Goal: Find specific page/section: Find specific page/section

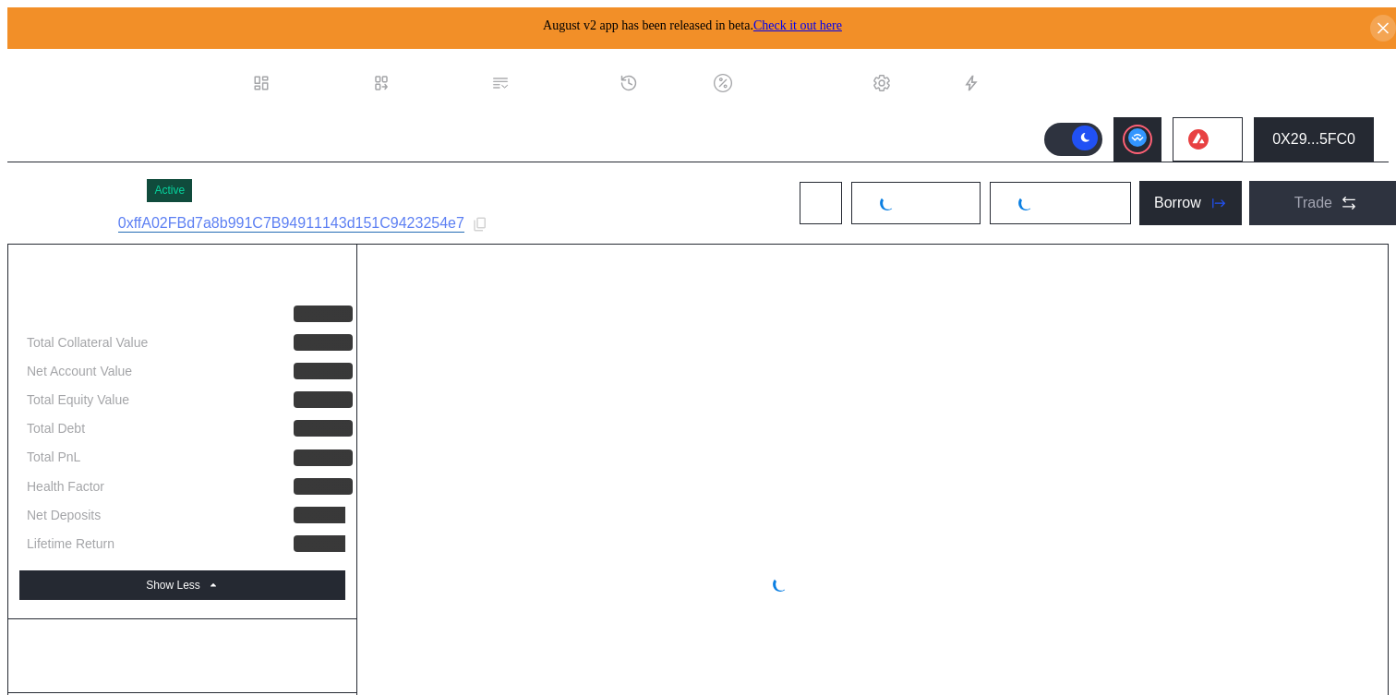
select select "*"
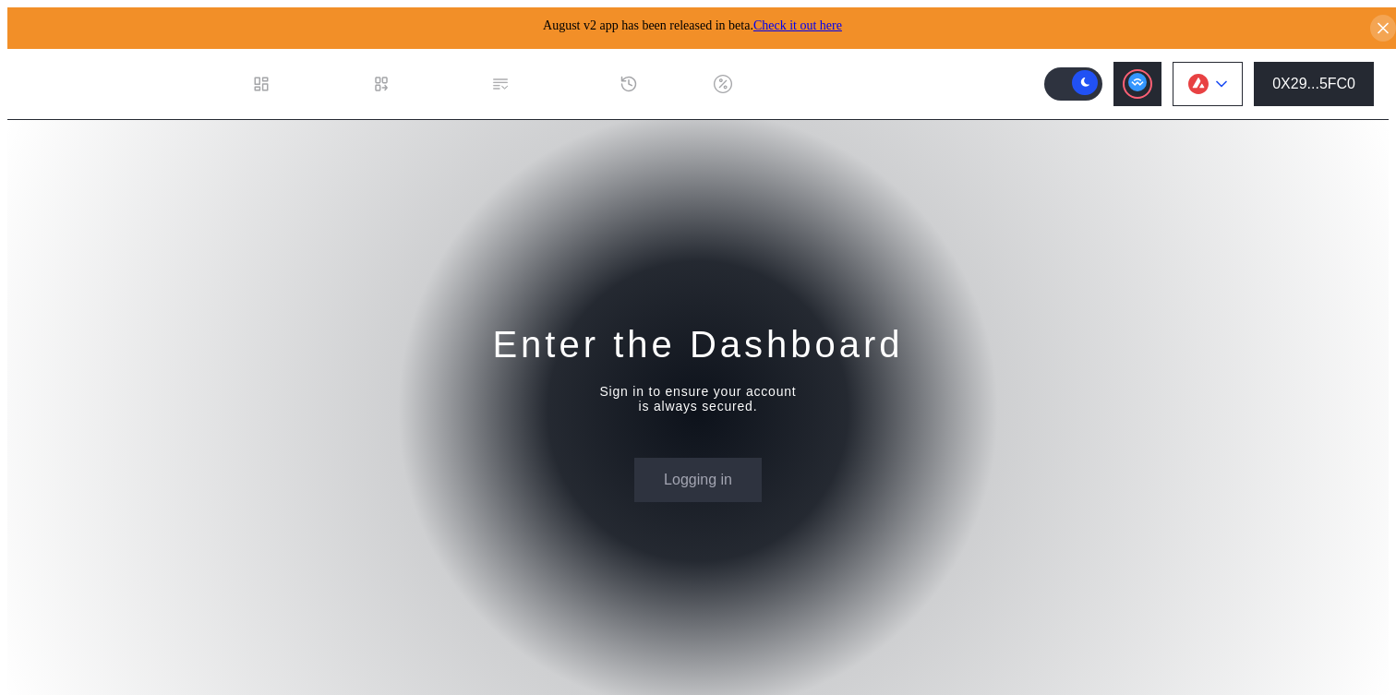
click at [1218, 63] on button at bounding box center [1207, 84] width 70 height 44
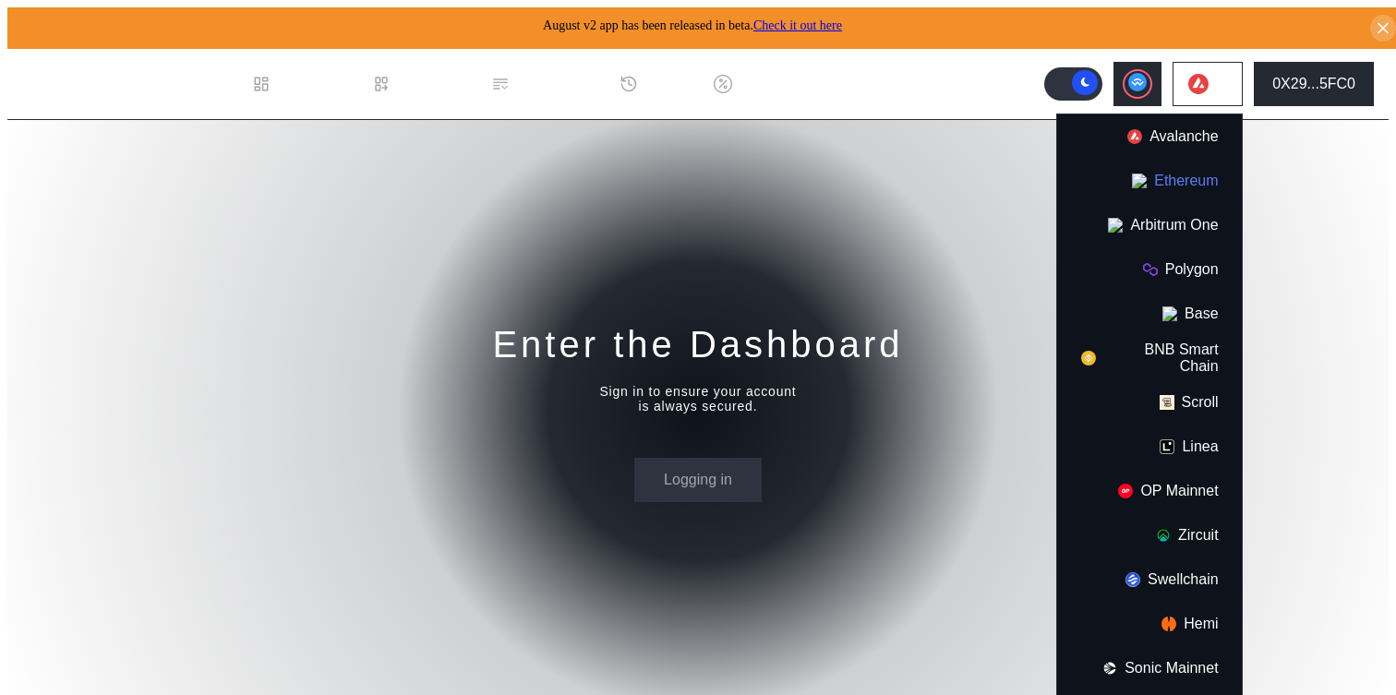
click at [1178, 172] on button "Ethereum" at bounding box center [1149, 181] width 185 height 44
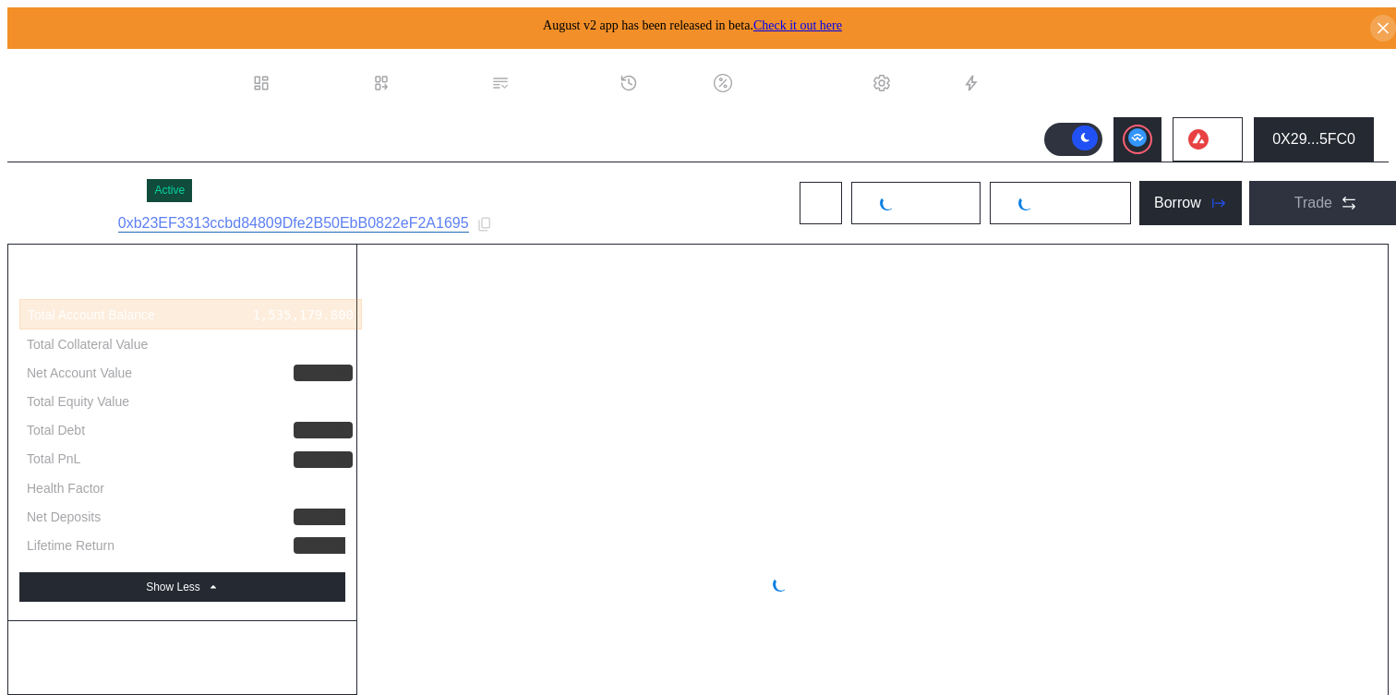
select select "*"
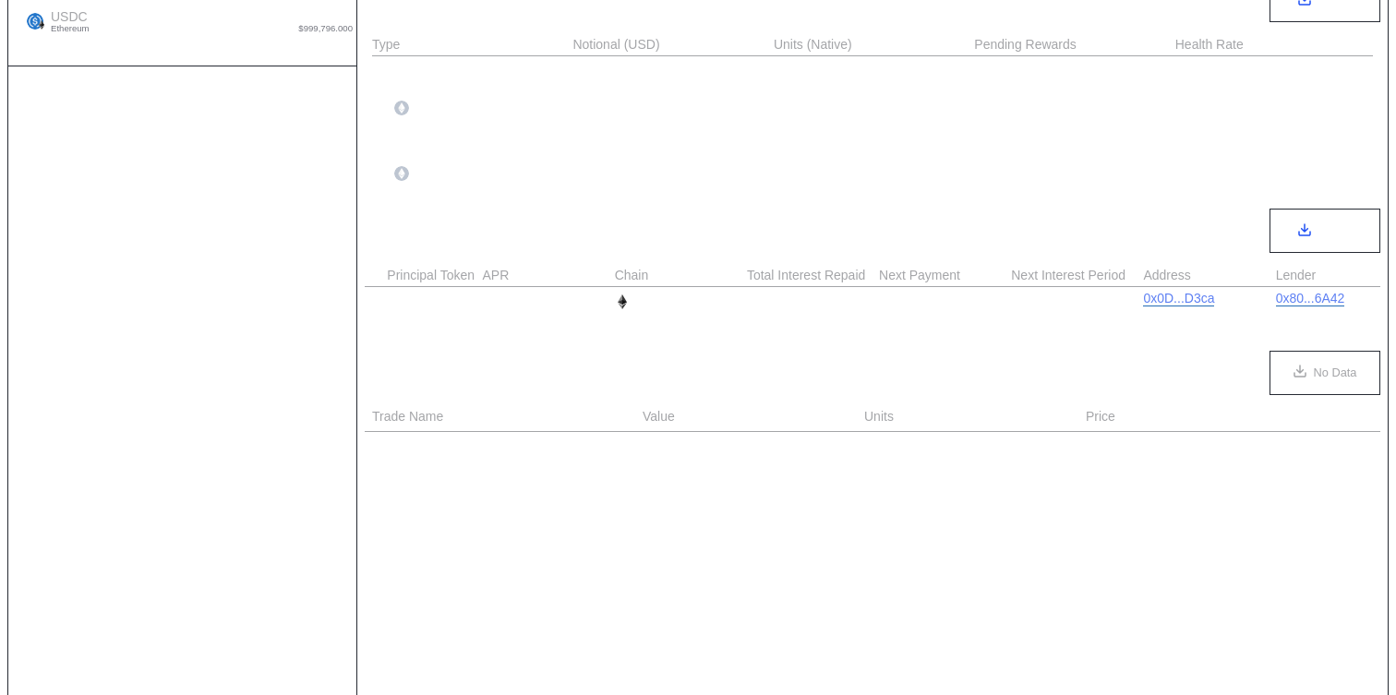
scroll to position [913, 0]
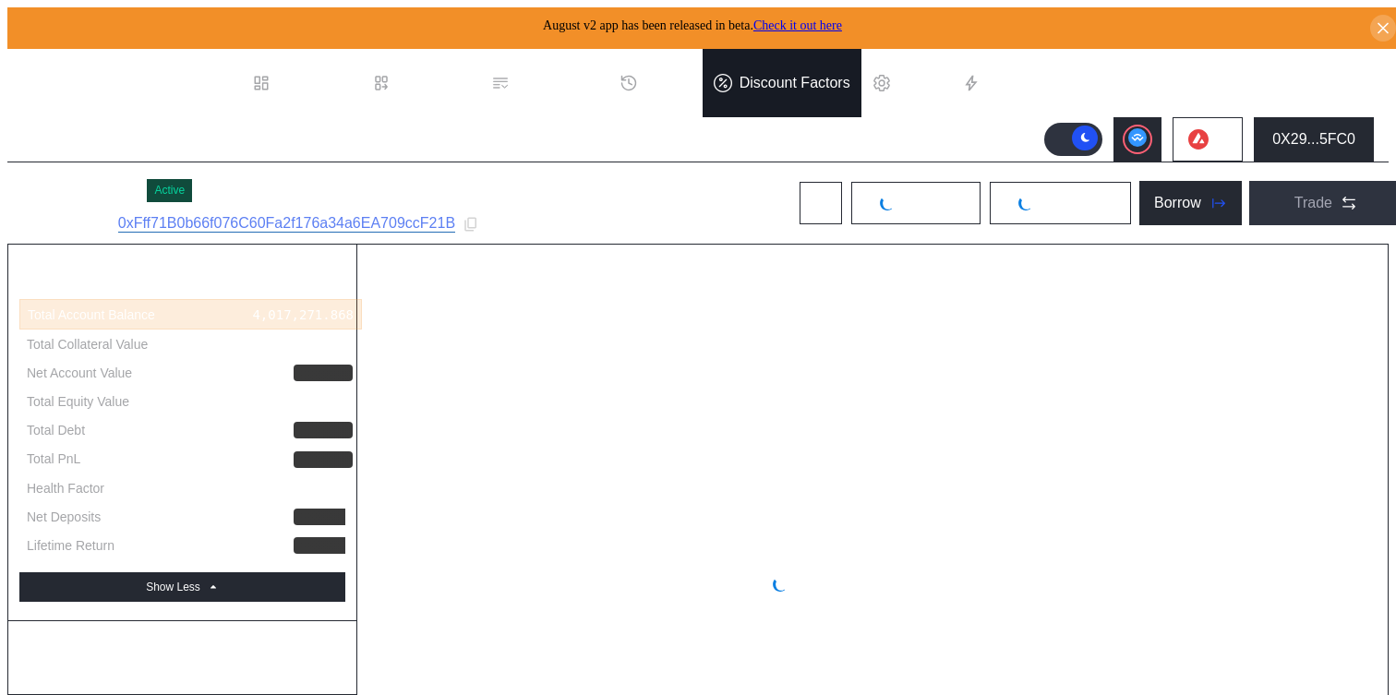
select select "*"
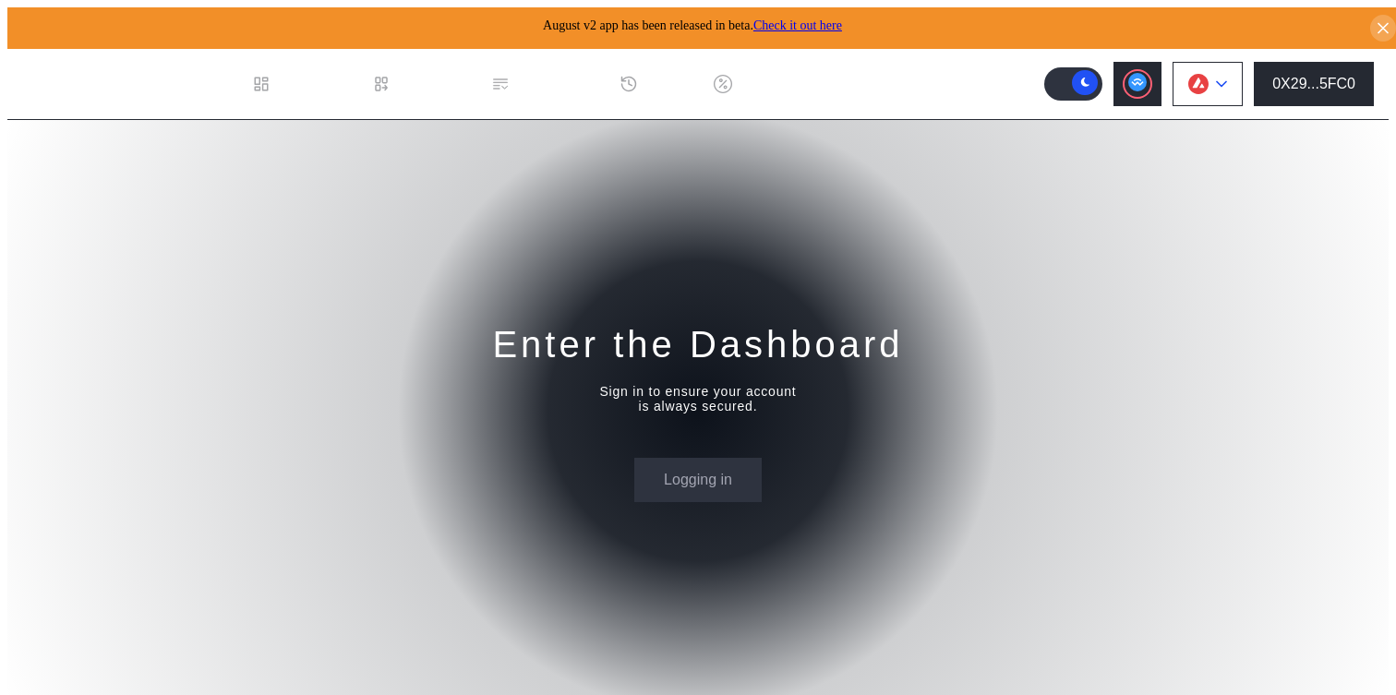
click at [1220, 95] on button at bounding box center [1207, 84] width 70 height 44
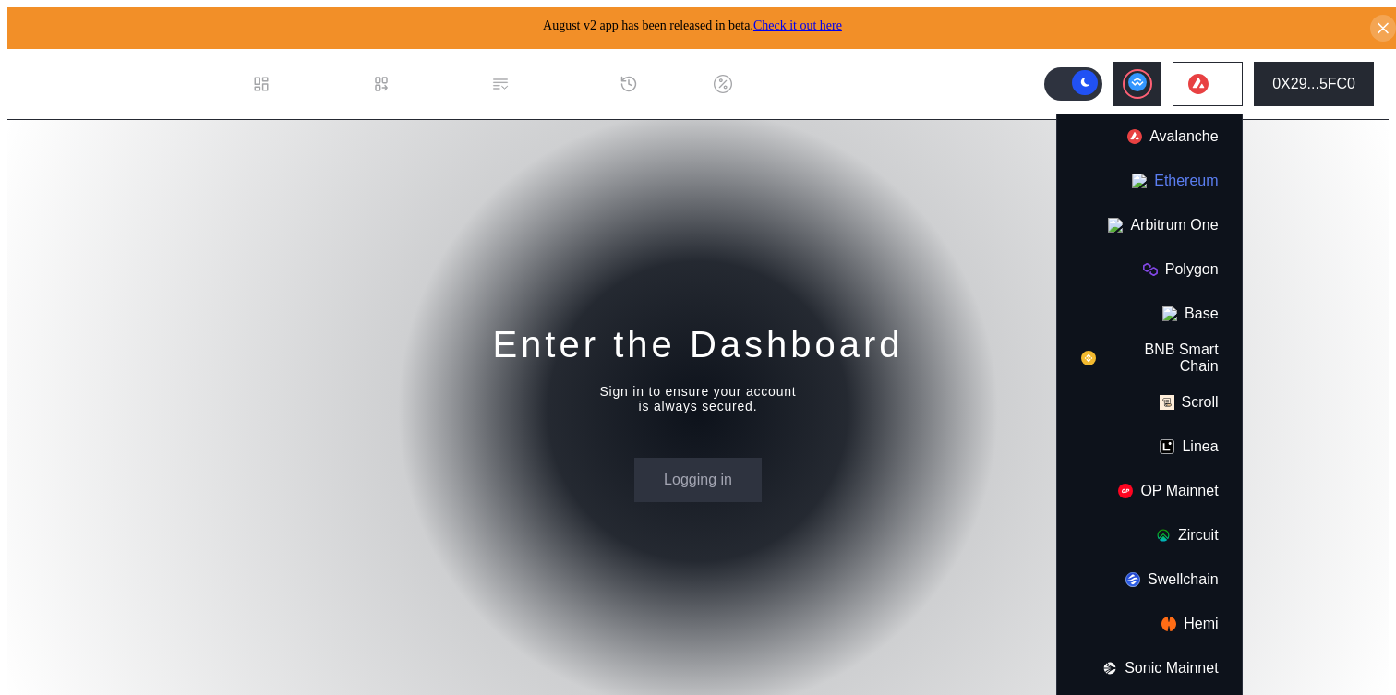
click at [1202, 166] on button "Ethereum" at bounding box center [1149, 181] width 185 height 44
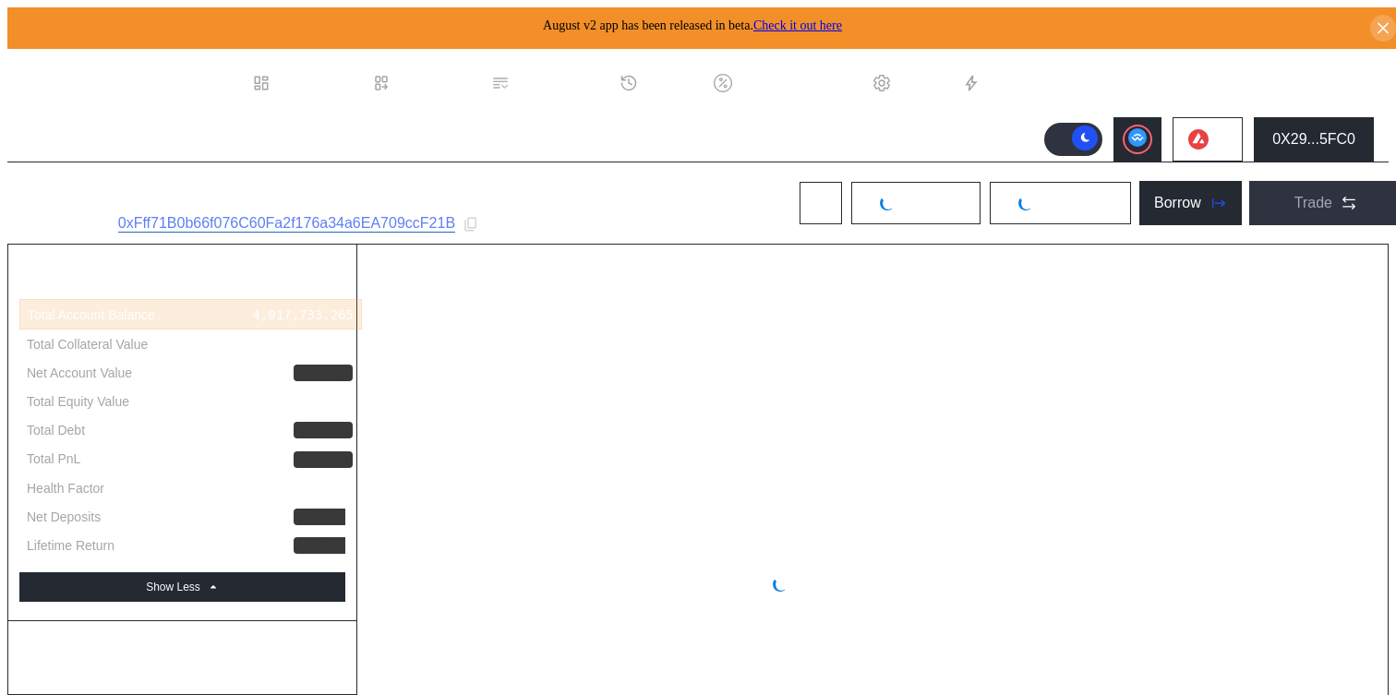
select select "*"
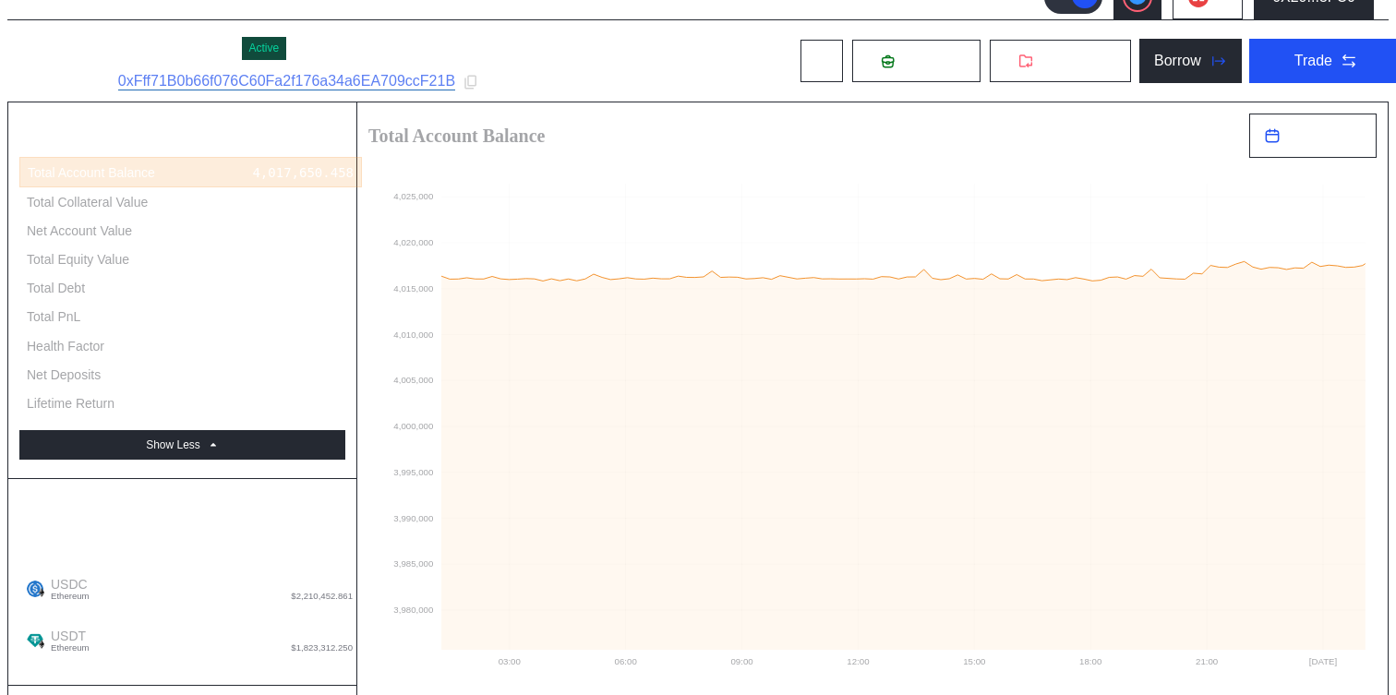
scroll to position [290, 0]
